Goal: Check status: Check status

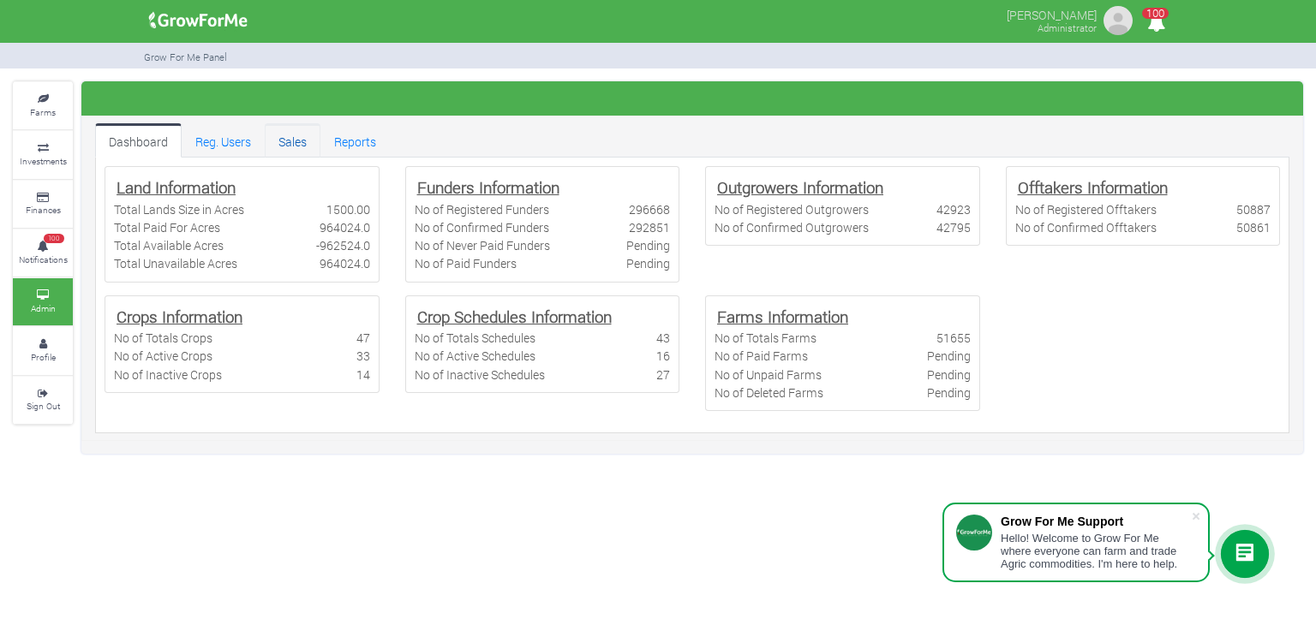
click at [299, 149] on link "Sales" at bounding box center [293, 140] width 56 height 34
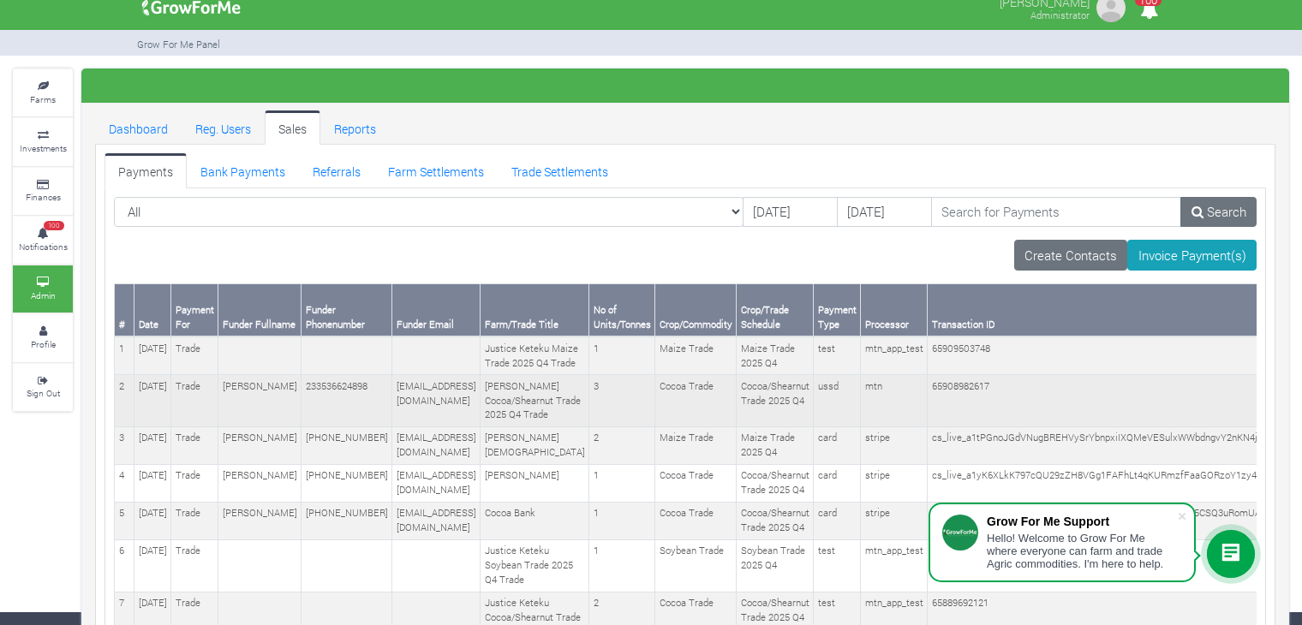
scroll to position [14, 0]
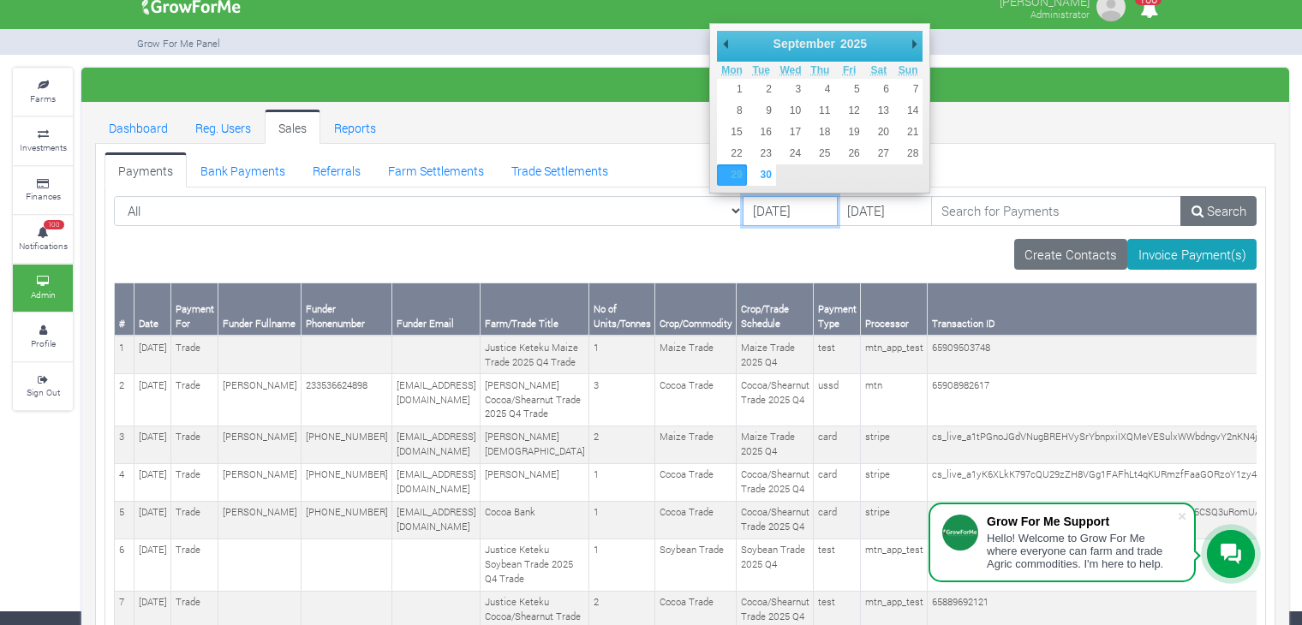
click at [762, 210] on input "29/09/2025" at bounding box center [790, 211] width 95 height 31
type input "25/09/2025"
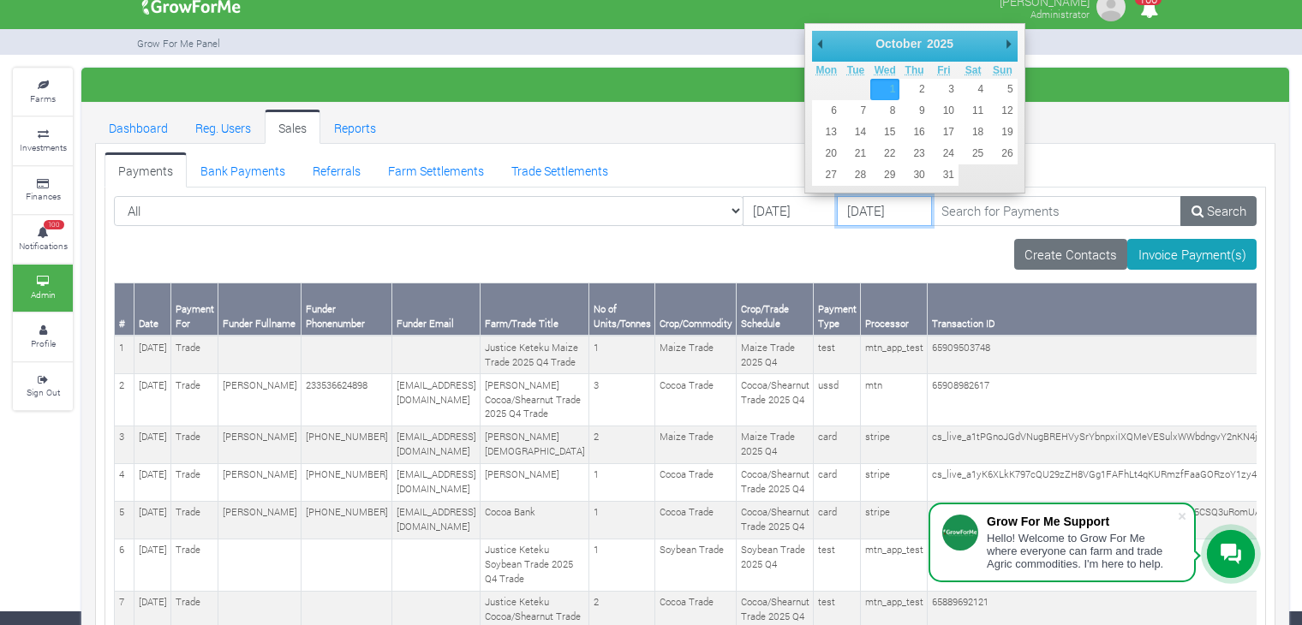
click at [837, 214] on input "01/10/2025" at bounding box center [884, 211] width 95 height 31
click at [516, 162] on link "Trade Settlements" at bounding box center [560, 169] width 124 height 34
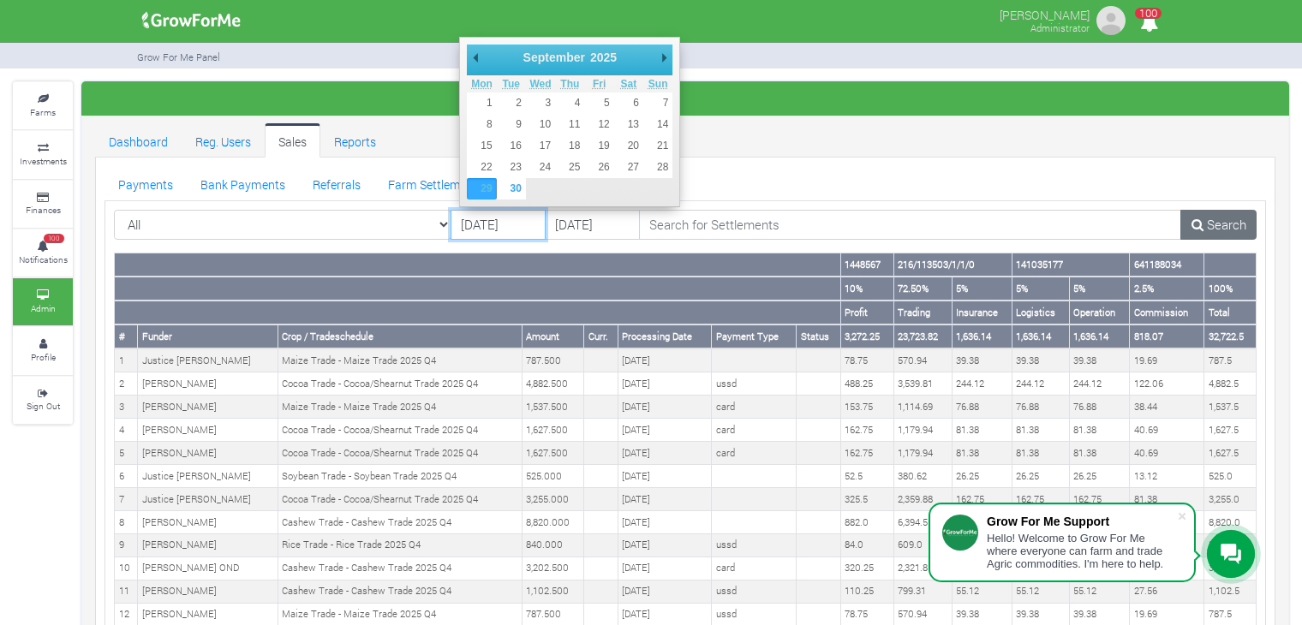
click at [484, 224] on input "29/09/2025" at bounding box center [497, 225] width 95 height 31
type input "25/09/2025"
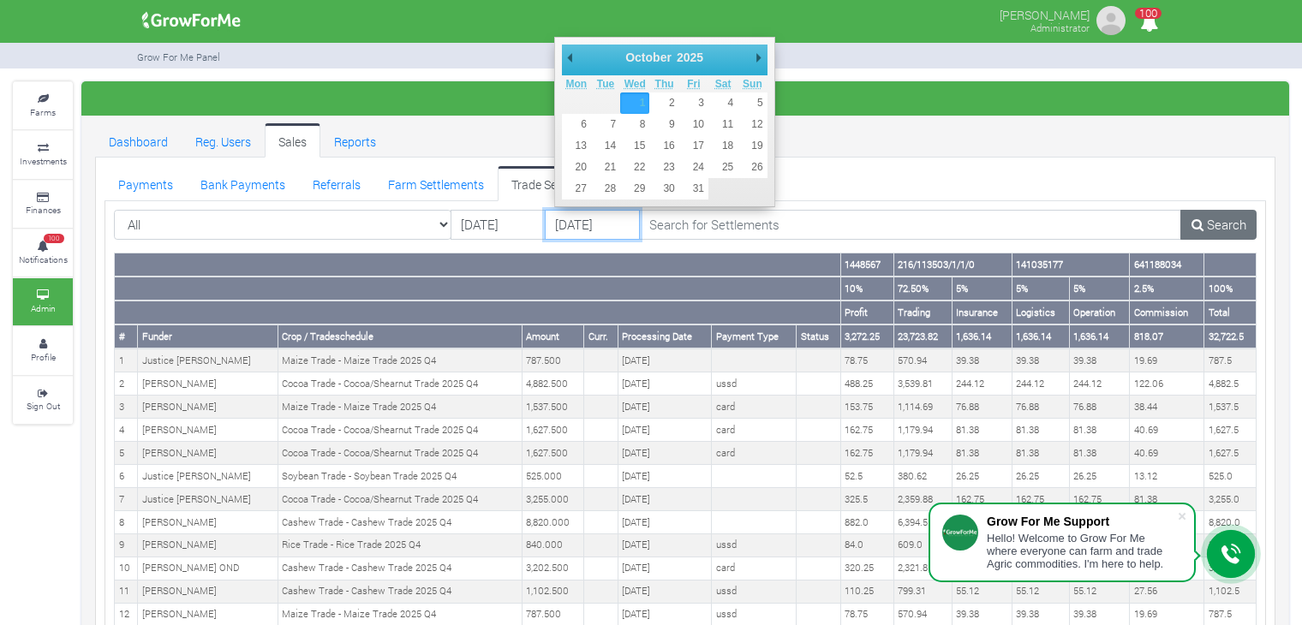
click at [589, 218] on input "01/10/2025" at bounding box center [592, 225] width 95 height 31
type input "26/09/2025"
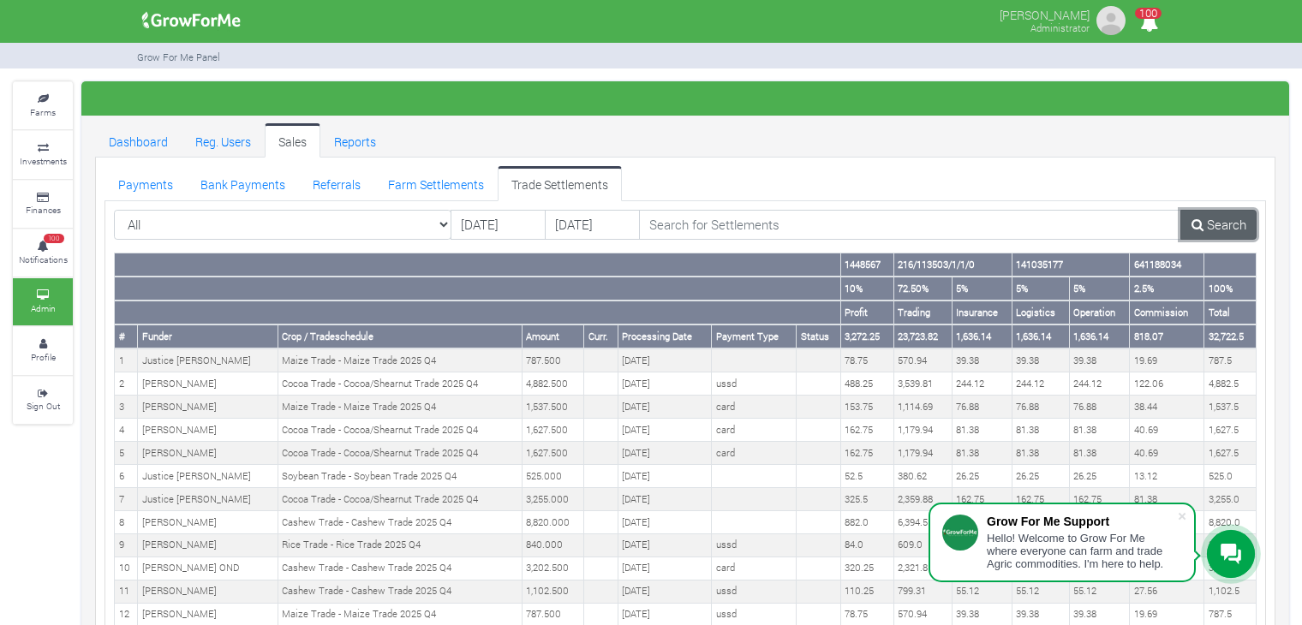
click at [1205, 220] on link "Search" at bounding box center [1218, 225] width 76 height 31
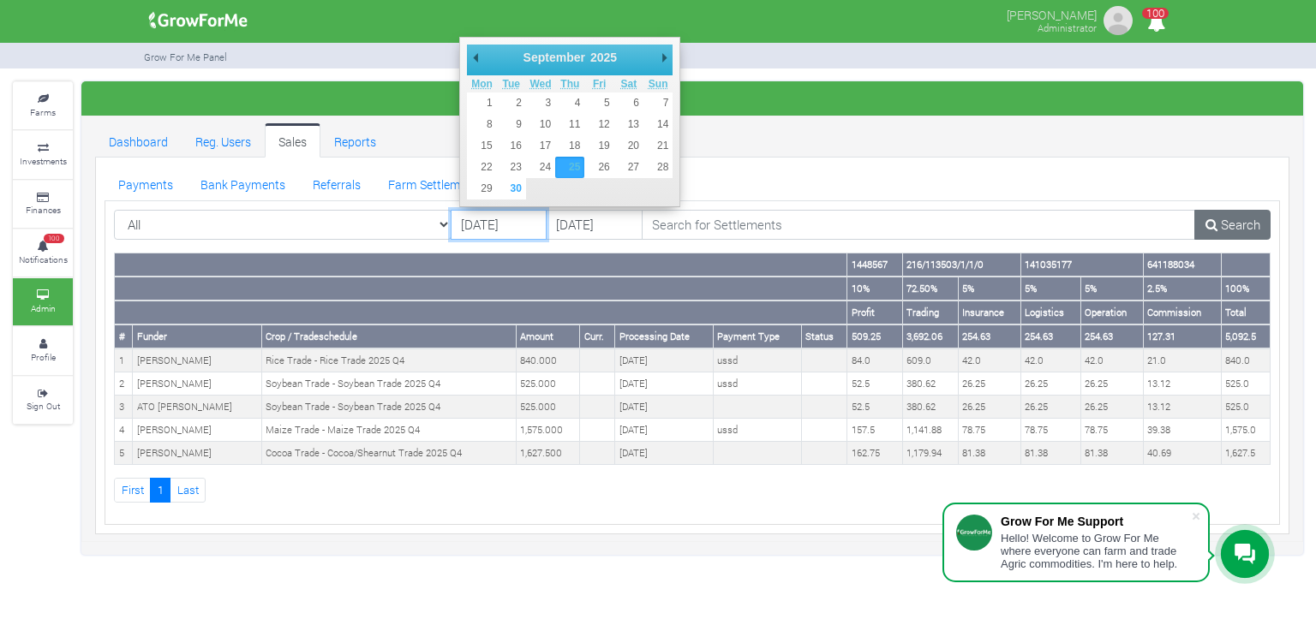
click at [494, 230] on input "[DATE]" at bounding box center [498, 225] width 97 height 31
type input "[DATE]"
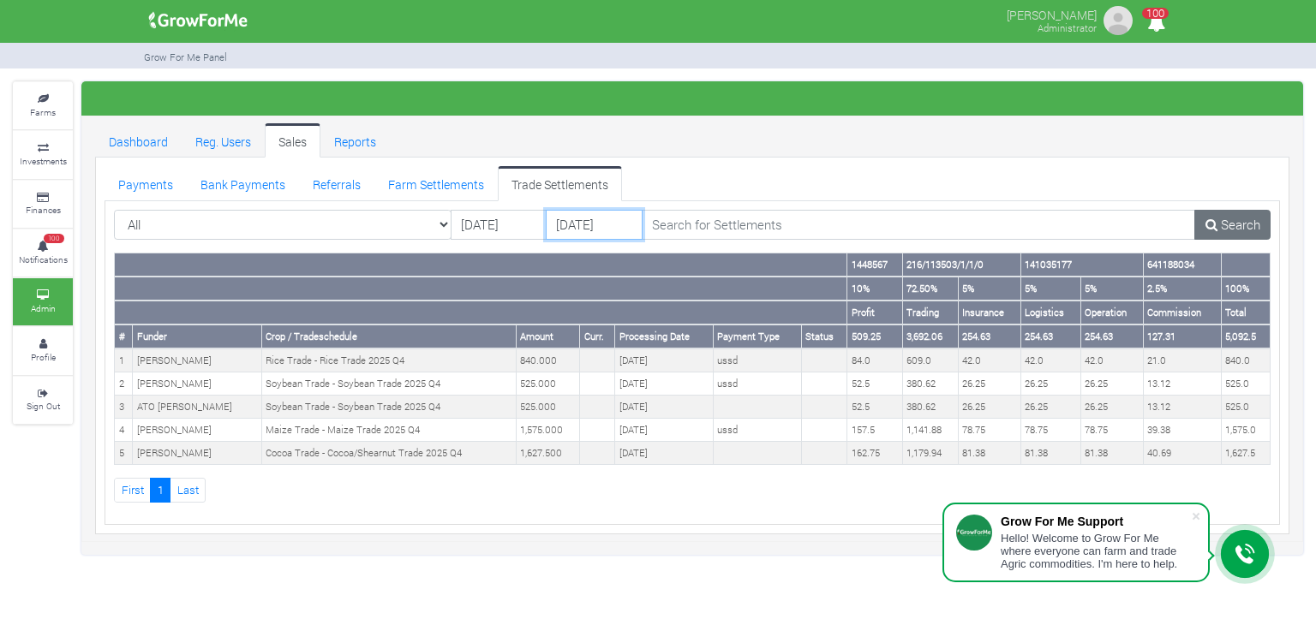
click at [611, 217] on input "[DATE]" at bounding box center [594, 225] width 97 height 31
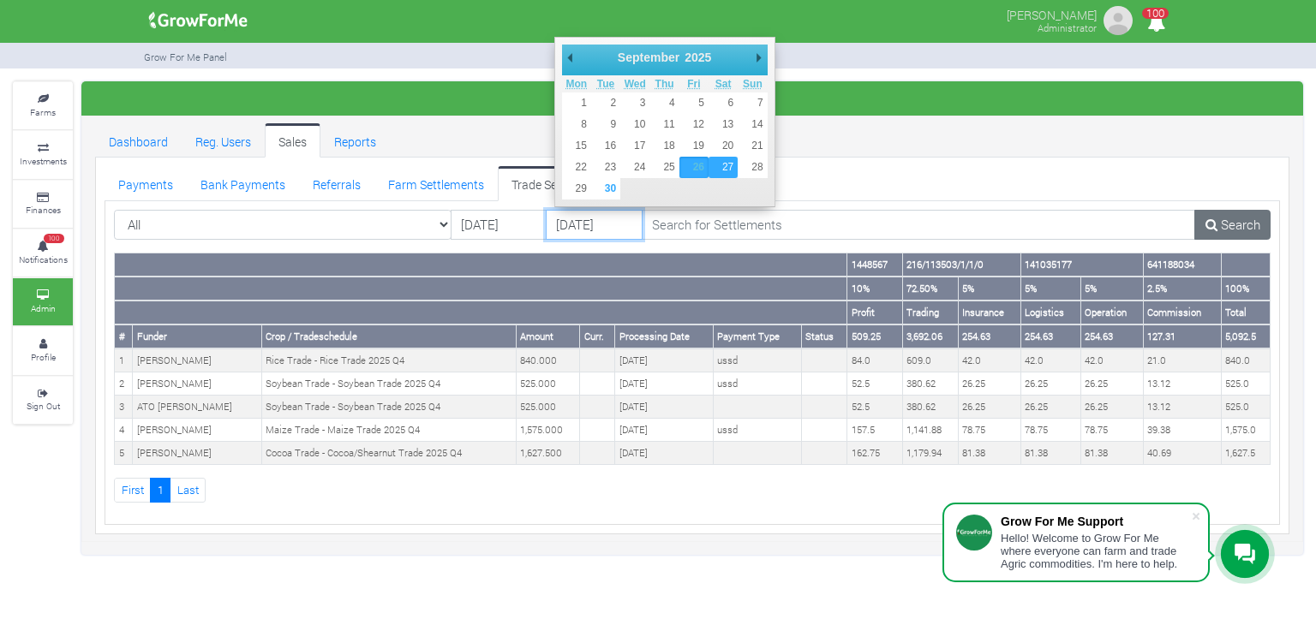
type input "[DATE]"
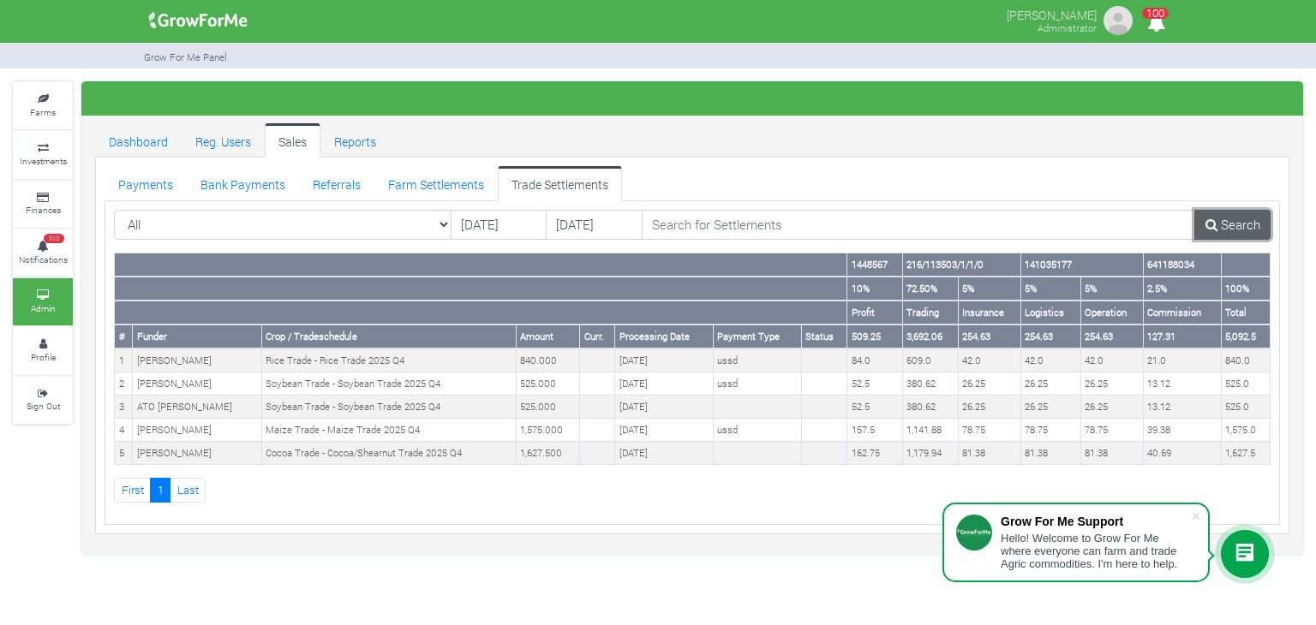
click at [1230, 224] on link "Search" at bounding box center [1232, 225] width 76 height 31
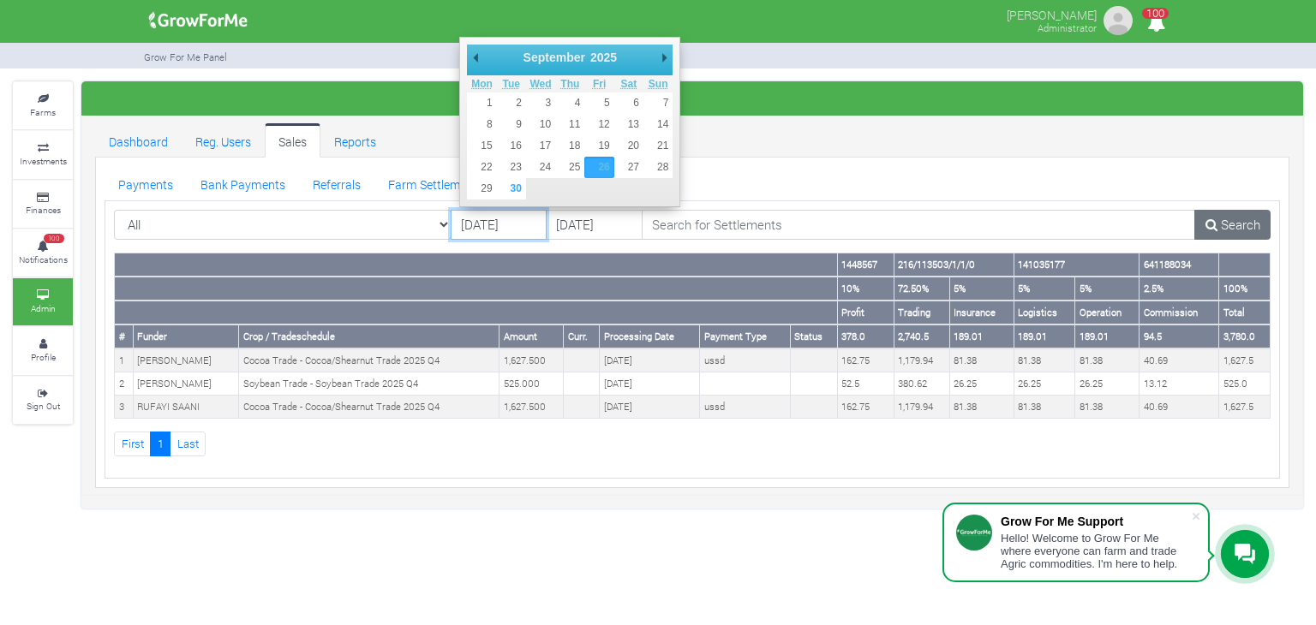
click at [511, 224] on input "[DATE]" at bounding box center [498, 225] width 97 height 31
type input "[DATE]"
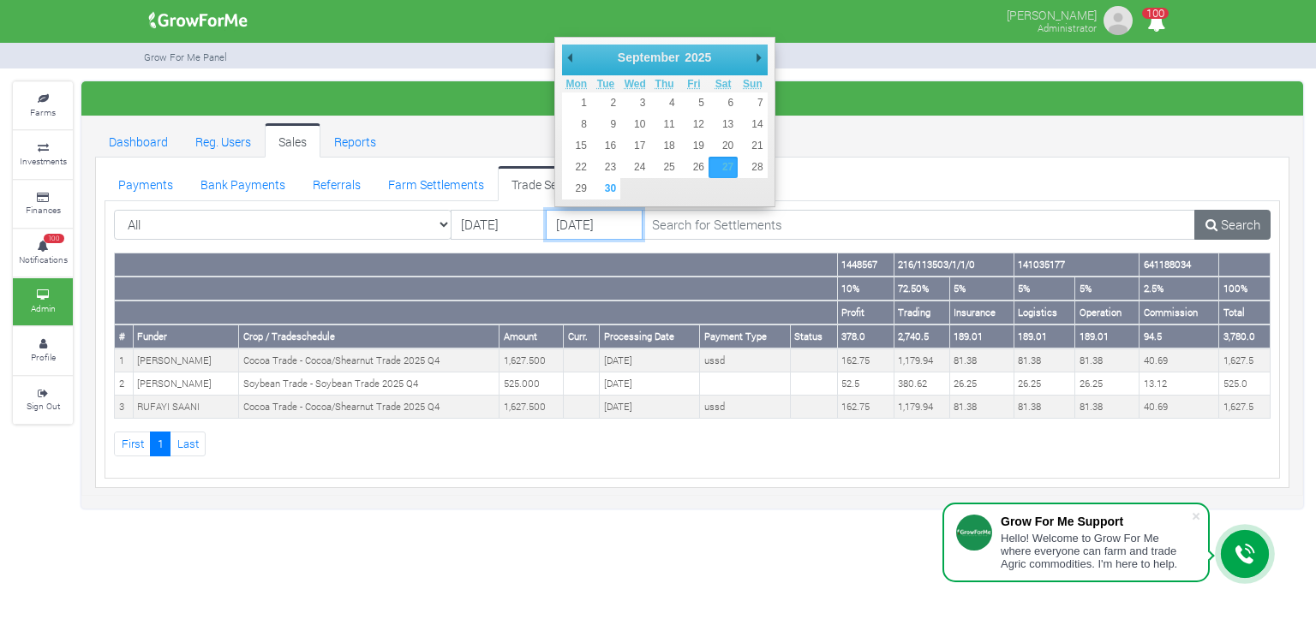
click at [592, 224] on input "[DATE]" at bounding box center [594, 225] width 97 height 31
type input "[DATE]"
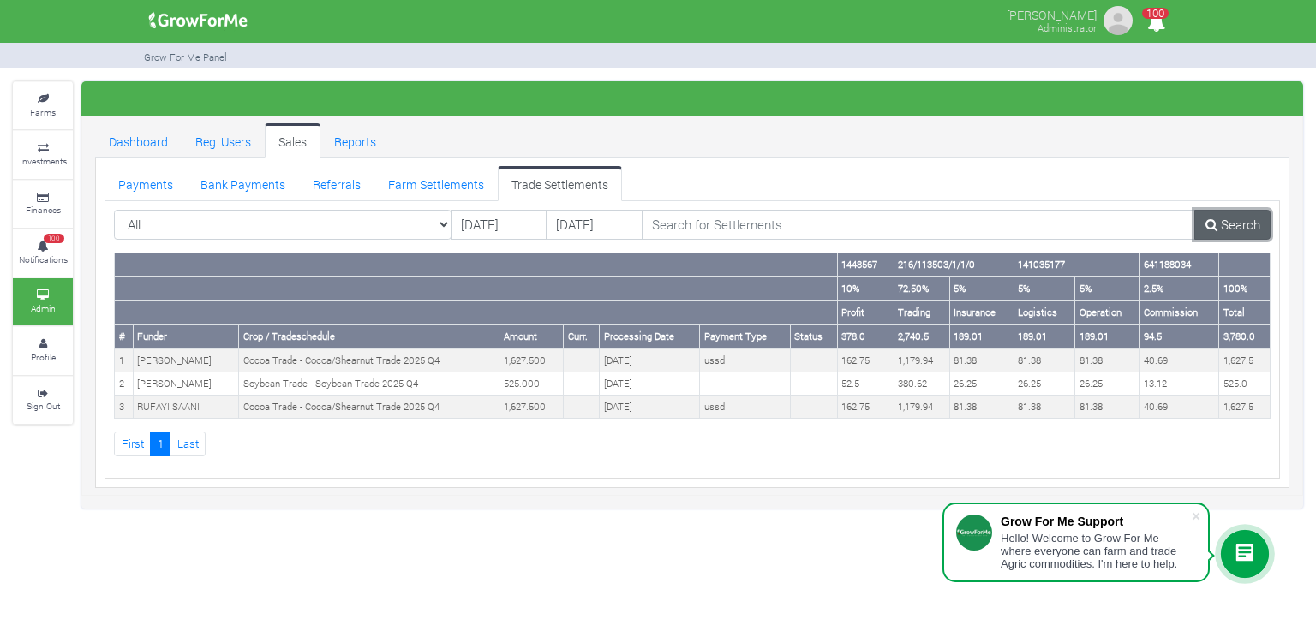
click at [1237, 218] on link "Search" at bounding box center [1232, 225] width 76 height 31
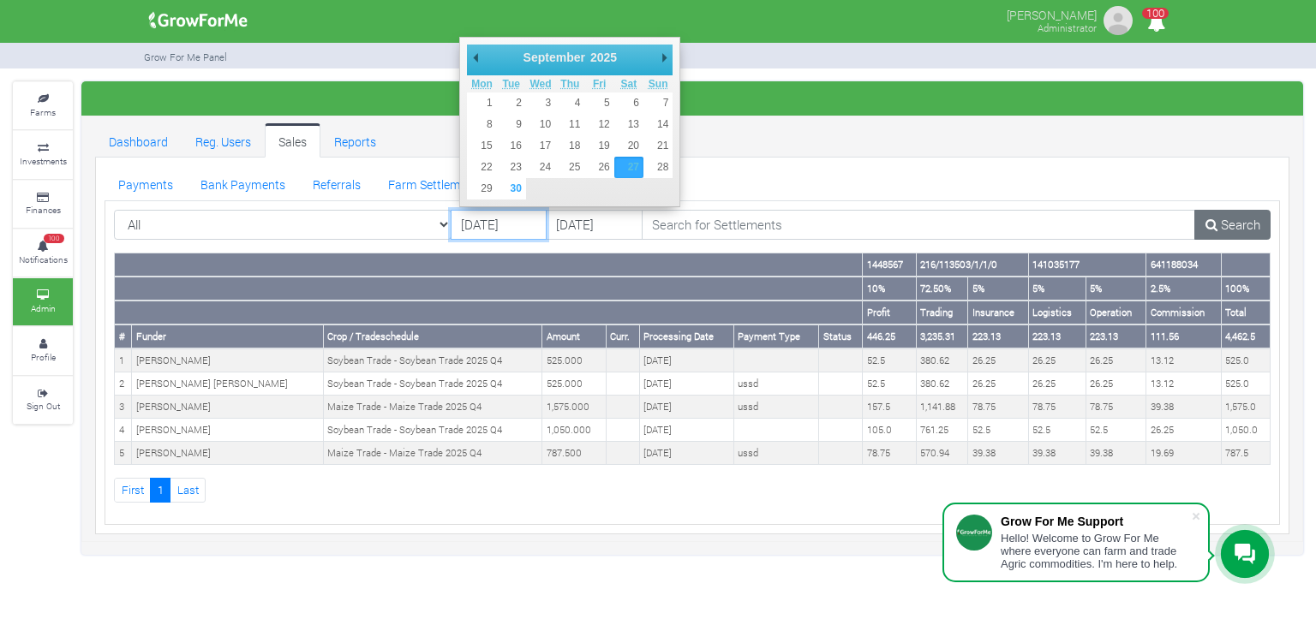
click at [512, 224] on input "27/09/2025" at bounding box center [498, 225] width 97 height 31
type input "[DATE]"
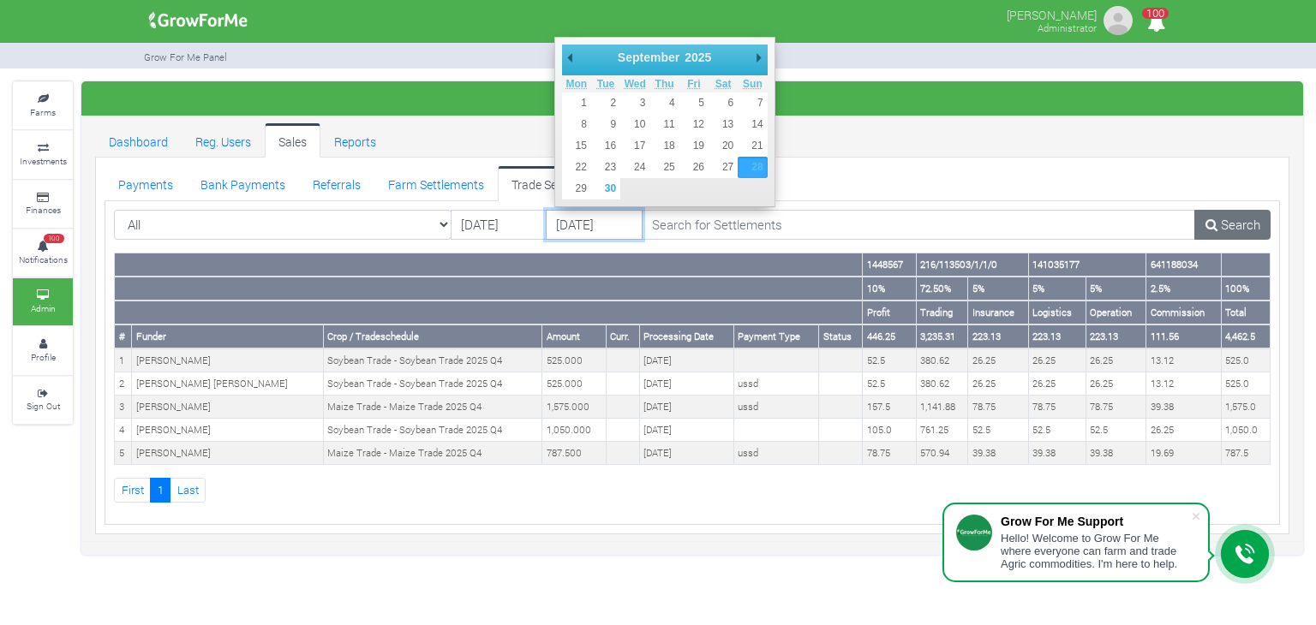
click at [576, 227] on input "28/09/2025" at bounding box center [594, 225] width 97 height 31
type input "29/09/2025"
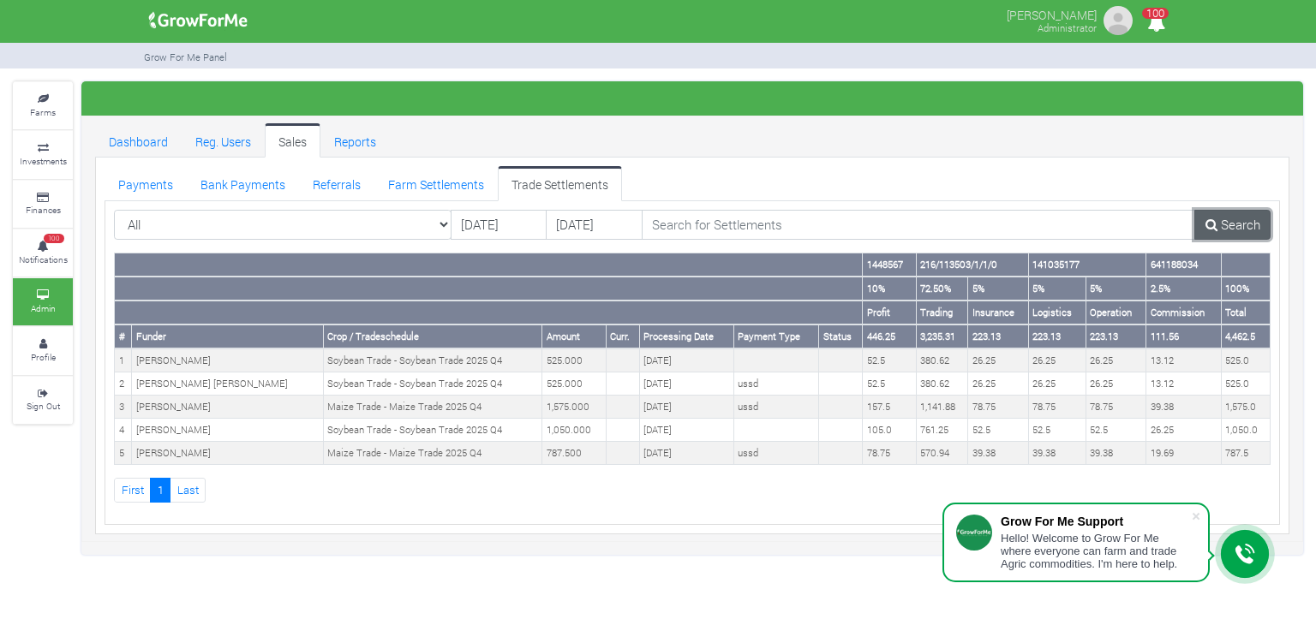
click at [1233, 218] on link "Search" at bounding box center [1232, 225] width 76 height 31
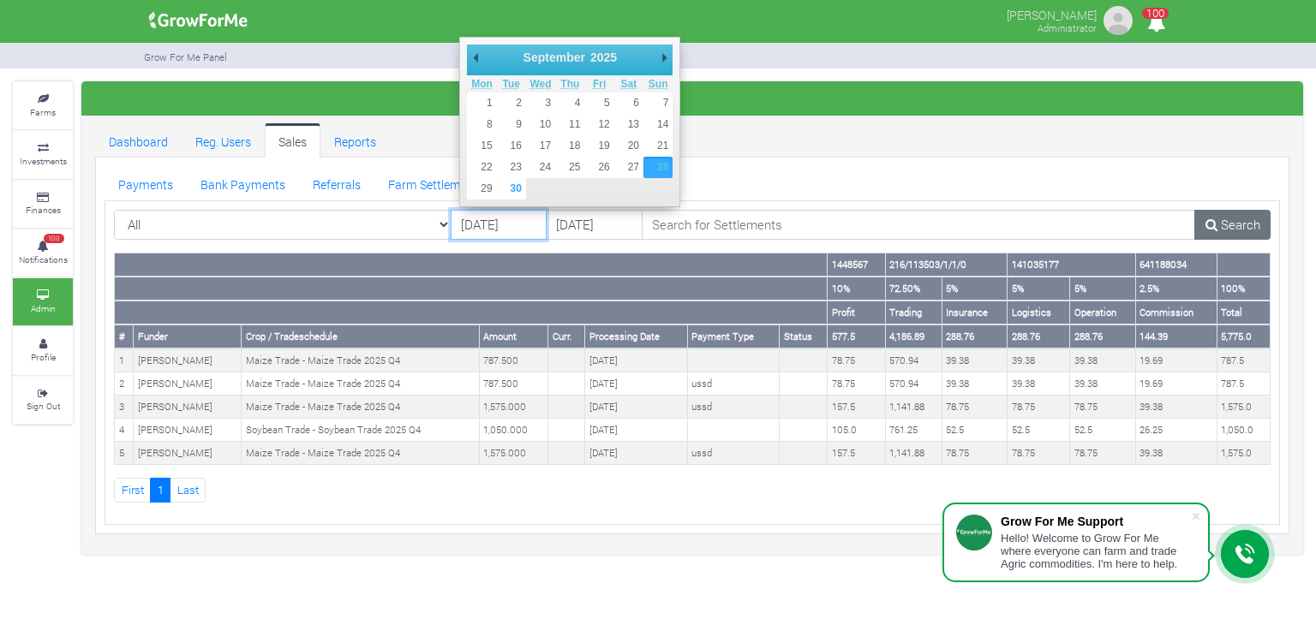
click at [522, 228] on input "28/09/2025" at bounding box center [498, 225] width 97 height 31
type input "29/09/2025"
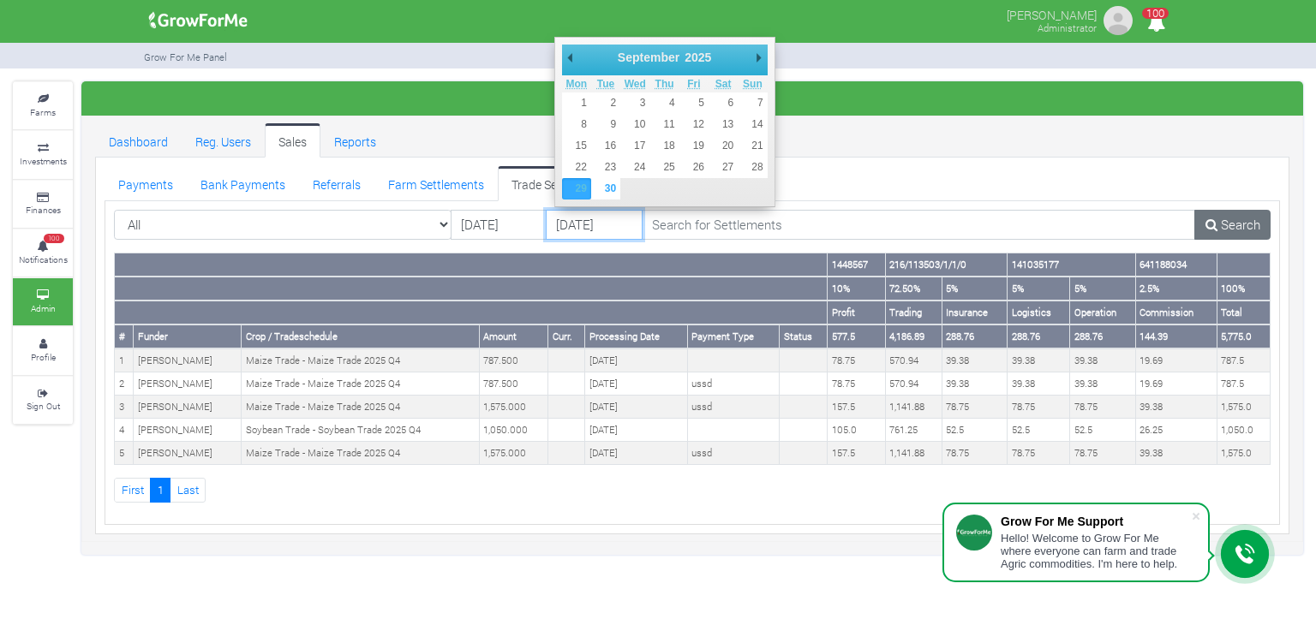
click at [588, 218] on input "29/09/2025" at bounding box center [594, 225] width 97 height 31
type input "30/09/2025"
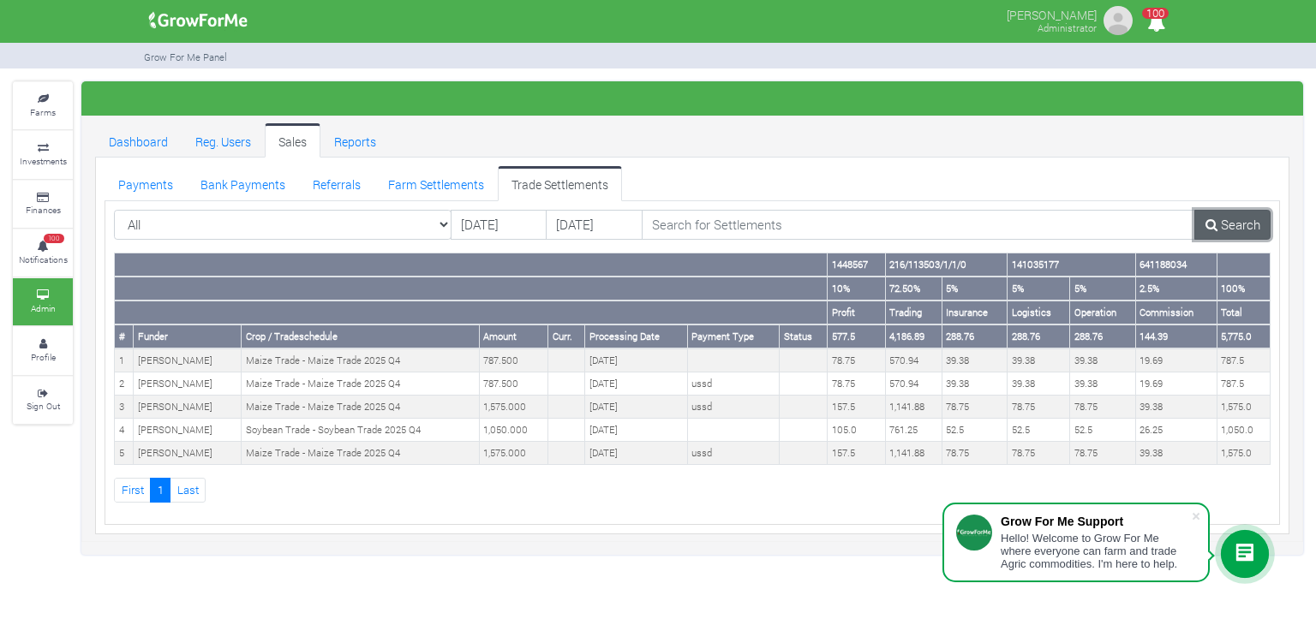
click at [1225, 214] on link "Search" at bounding box center [1232, 225] width 76 height 31
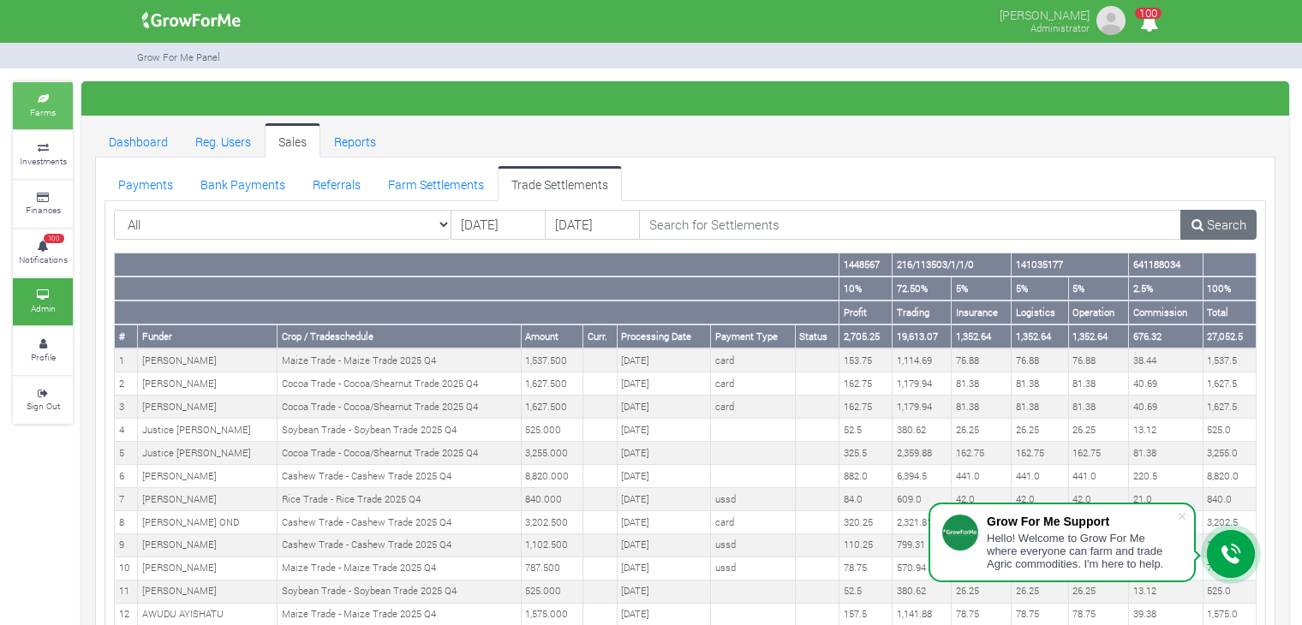
click at [55, 115] on link "Farms" at bounding box center [43, 105] width 60 height 47
